Goal: Book appointment/travel/reservation

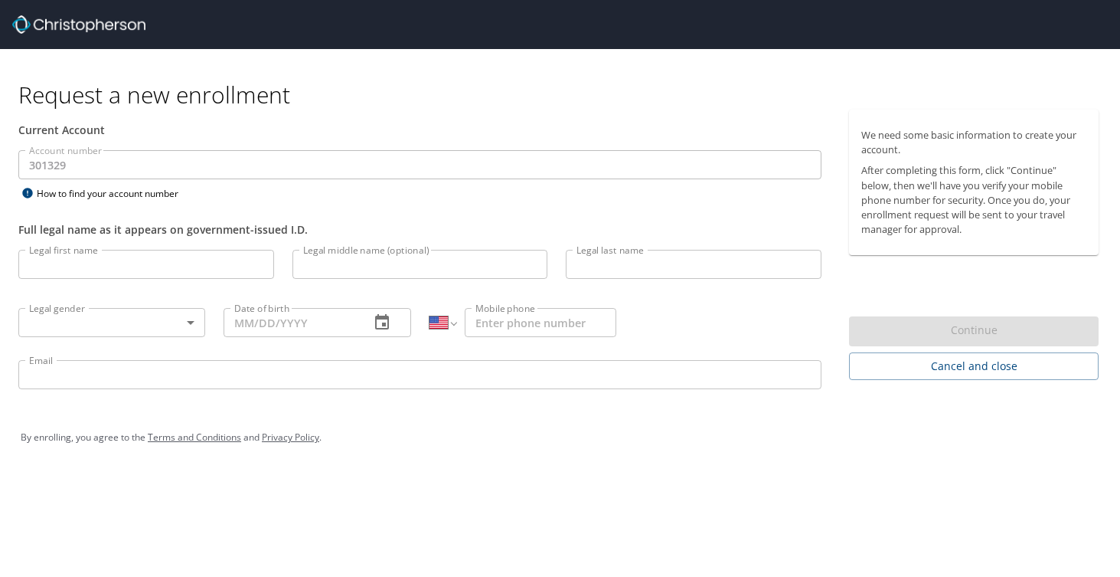
select select "US"
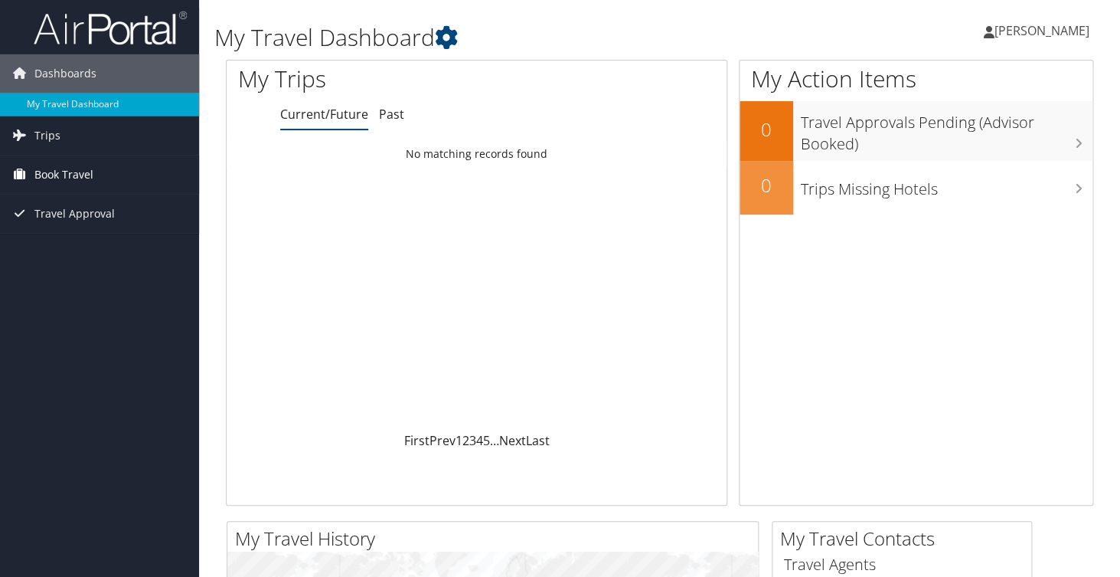
click at [63, 175] on span "Book Travel" at bounding box center [63, 174] width 59 height 38
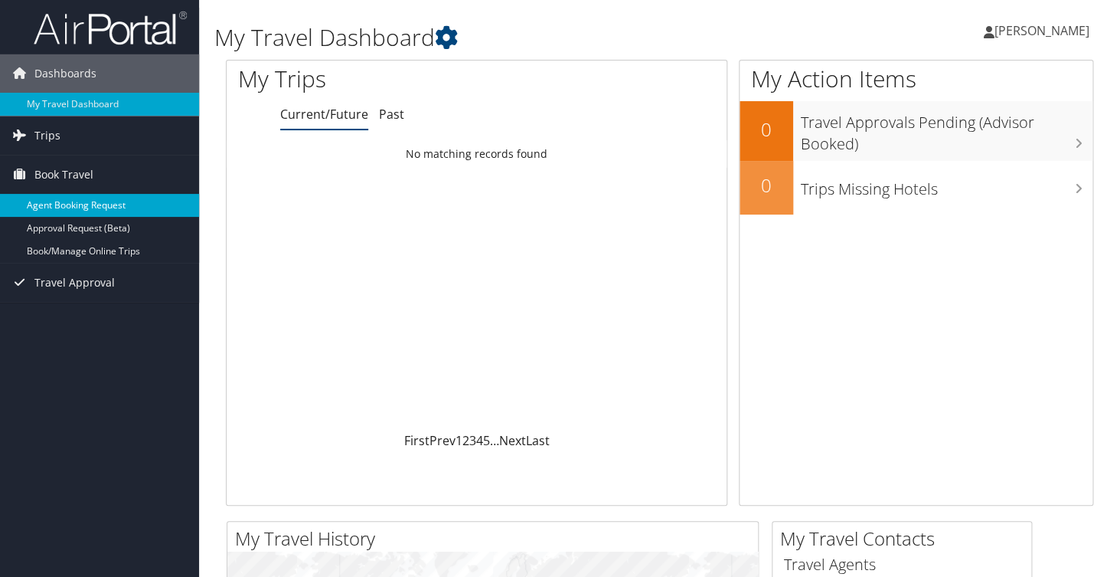
click at [63, 201] on link "Agent Booking Request" at bounding box center [99, 205] width 199 height 23
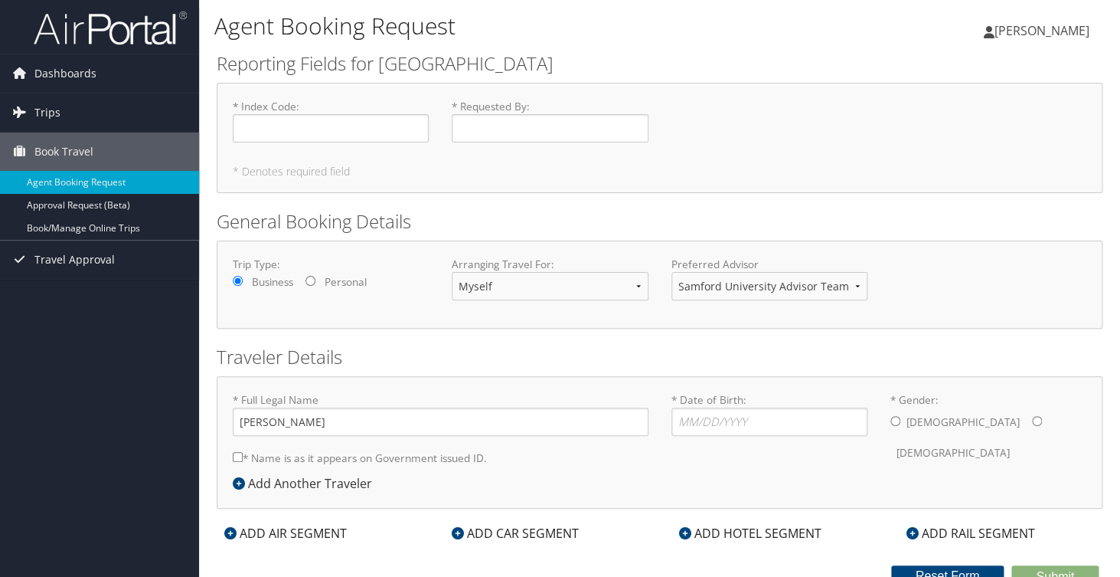
scroll to position [13, 0]
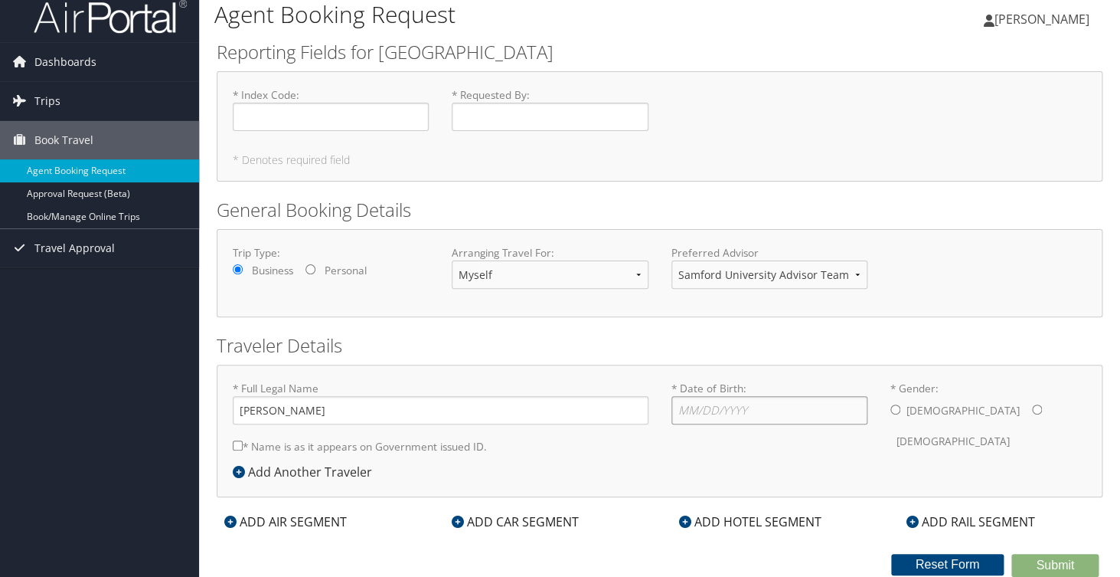
click at [714, 416] on input "* Date of Birth: Invalid Date" at bounding box center [770, 410] width 196 height 28
